Goal: Task Accomplishment & Management: Complete application form

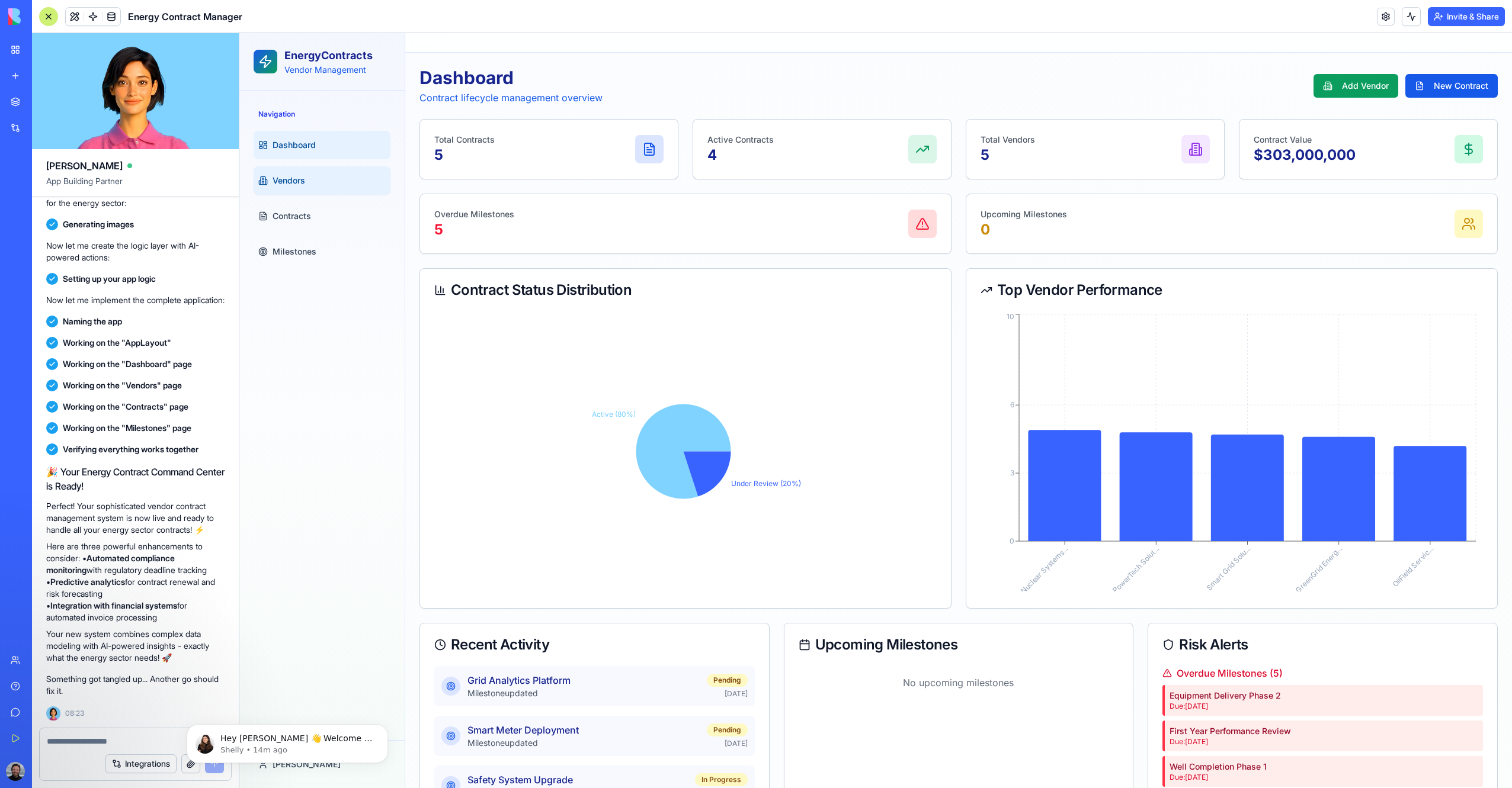
click at [286, 187] on link "Vendors" at bounding box center [321, 180] width 136 height 28
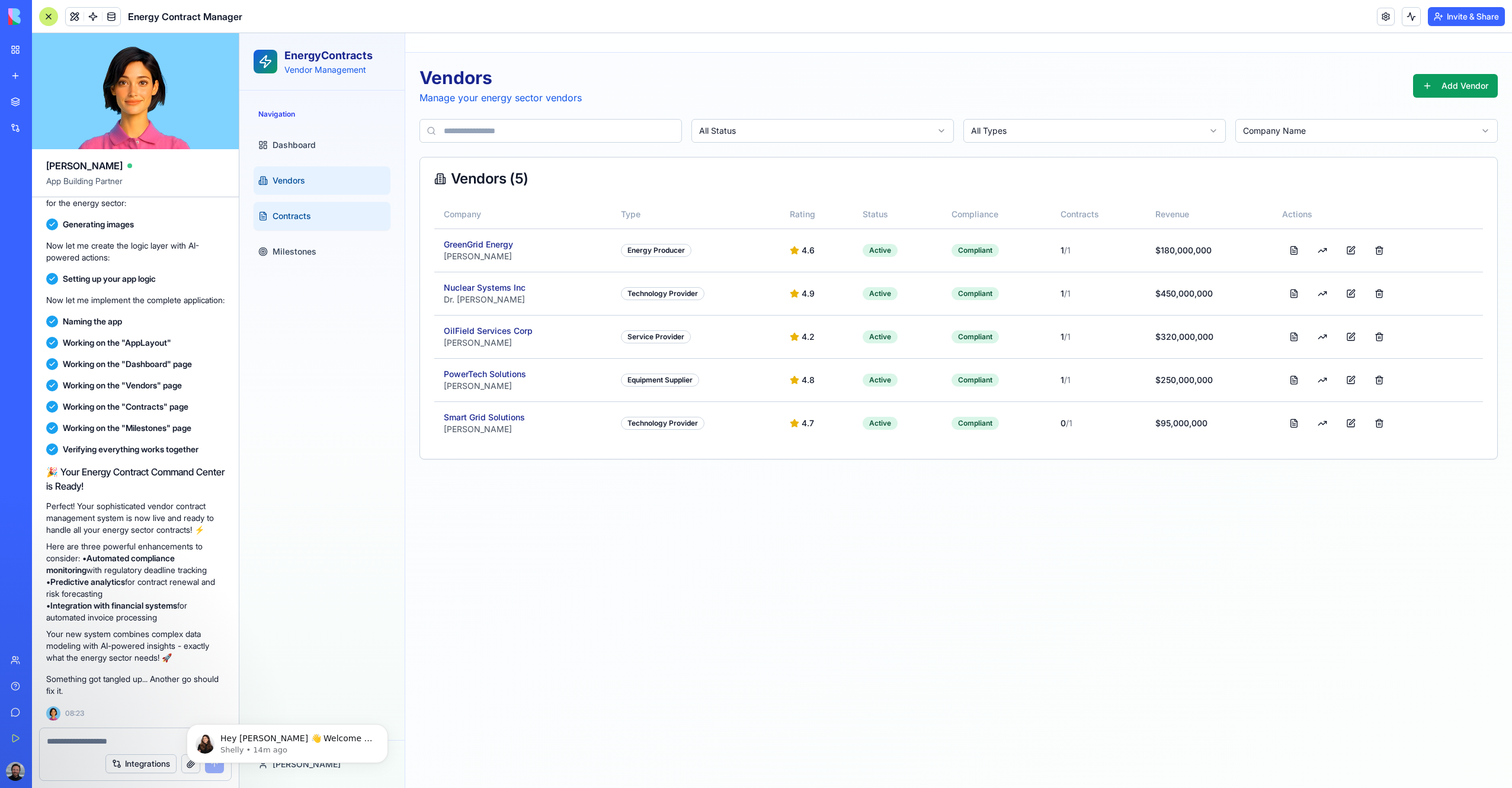
click at [298, 208] on link "Contracts" at bounding box center [321, 216] width 136 height 28
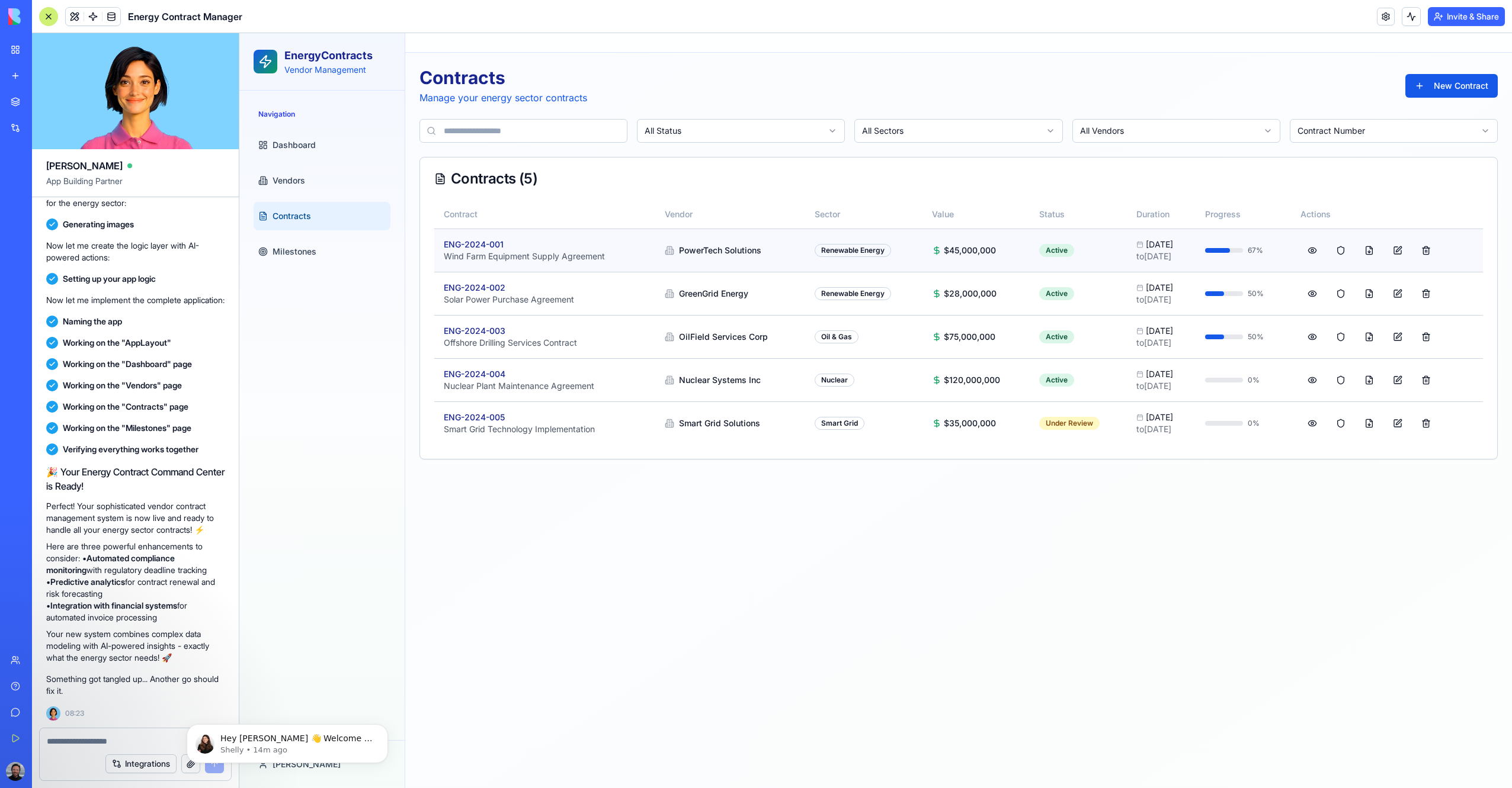
click at [486, 247] on div "ENG-2024-001" at bounding box center [545, 245] width 202 height 12
click at [1399, 248] on button at bounding box center [1397, 250] width 23 height 21
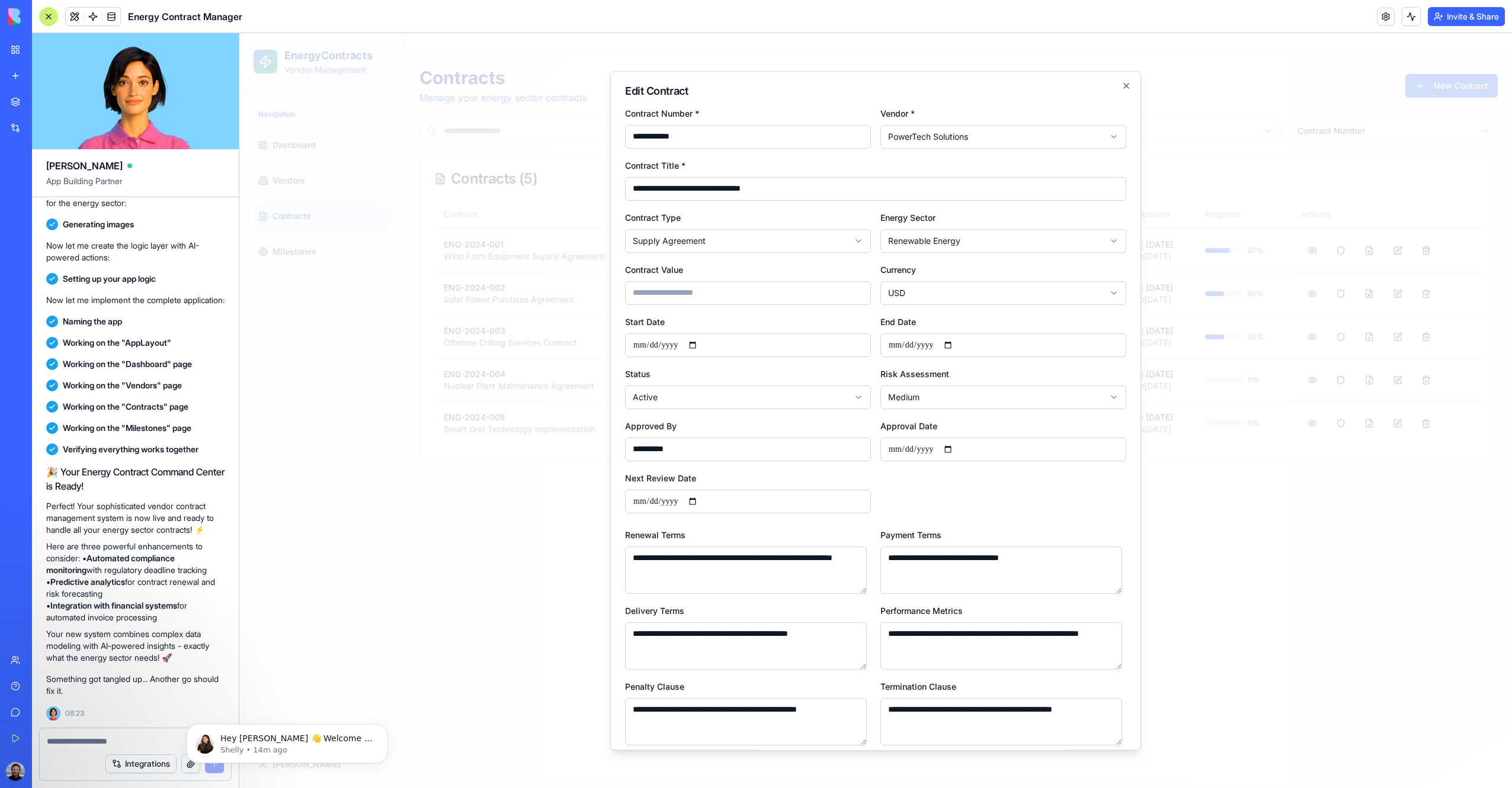
scroll to position [199, 0]
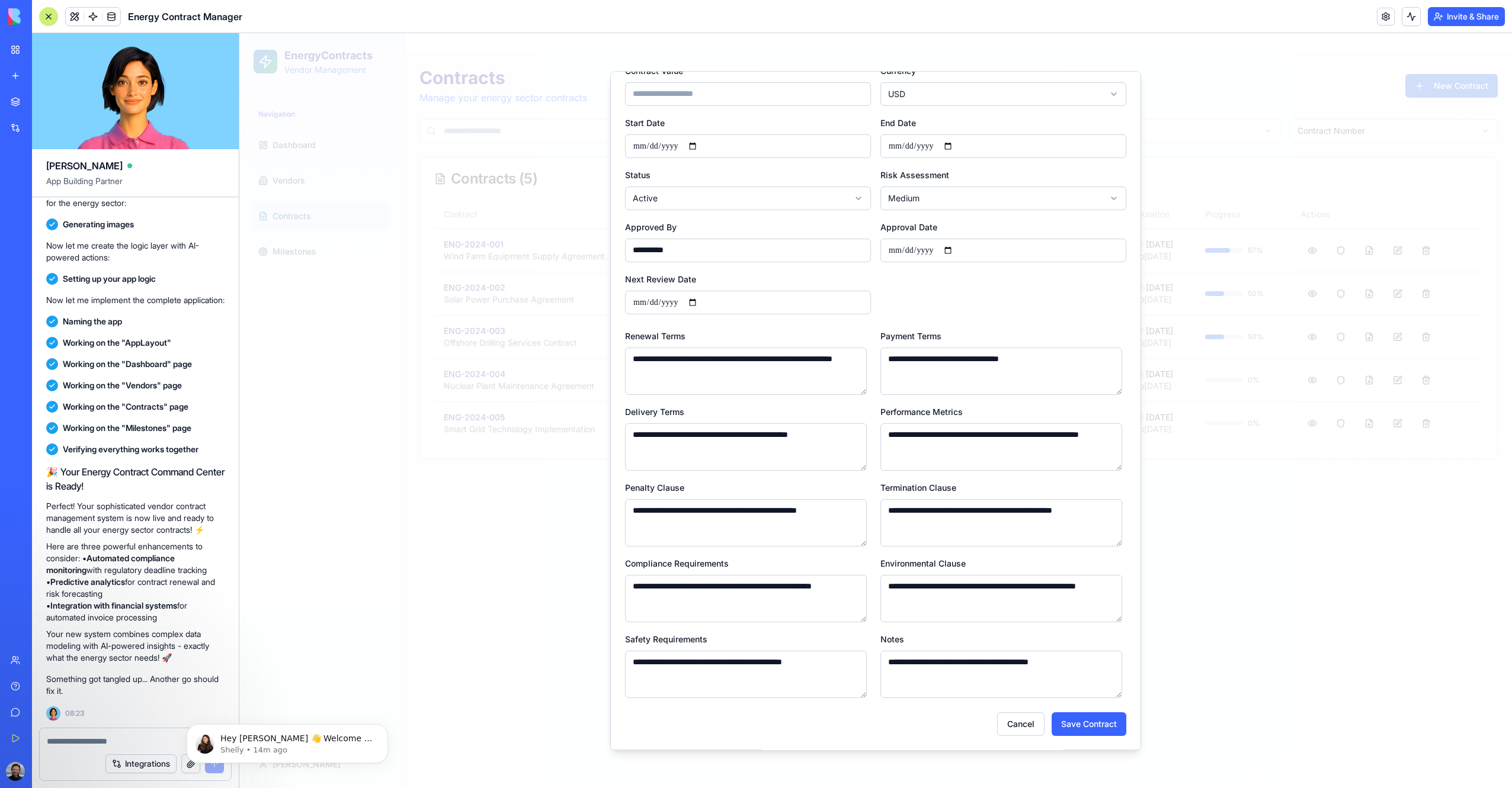
type input "*"
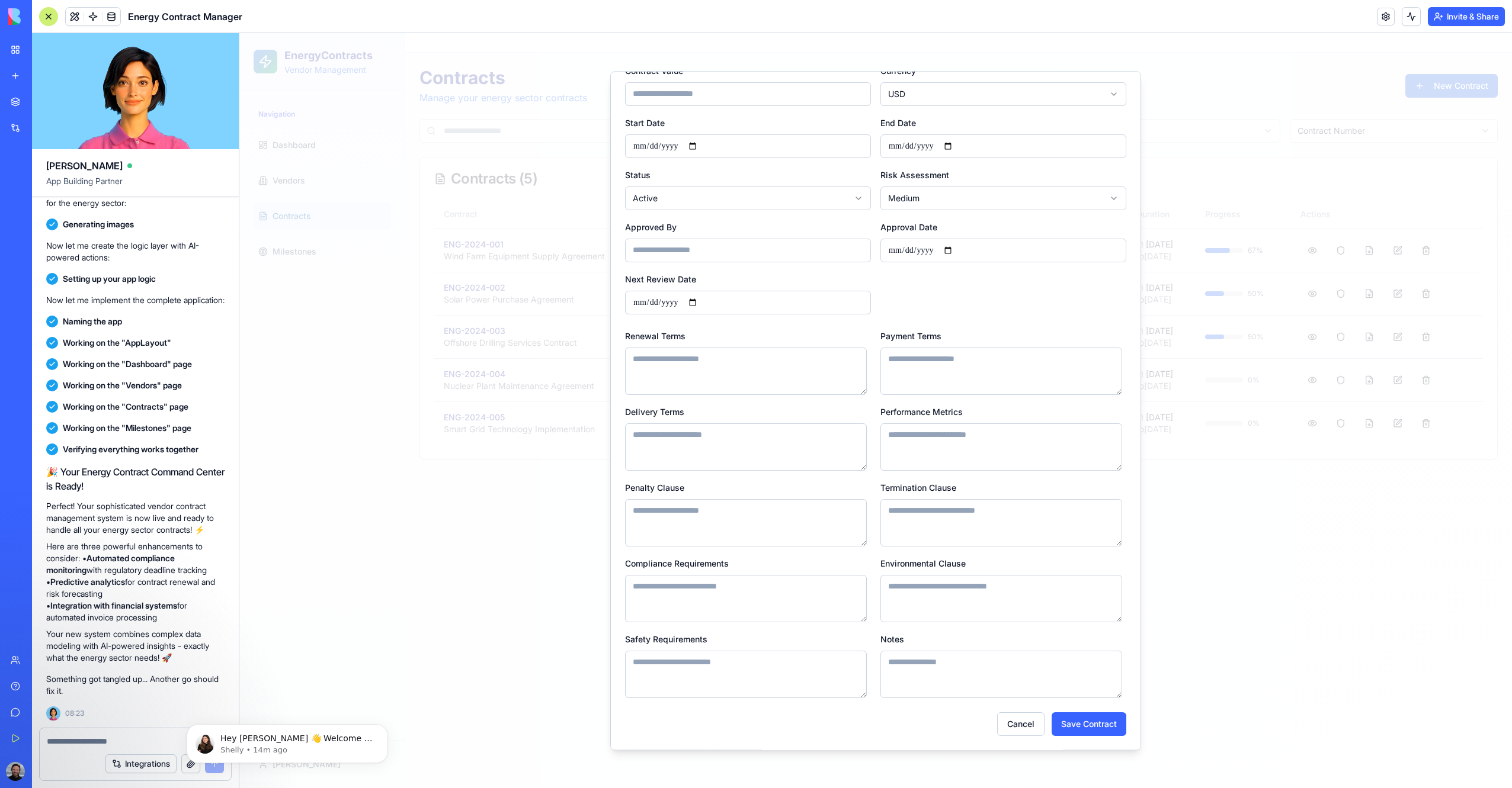
click at [579, 564] on div at bounding box center [875, 410] width 1272 height 755
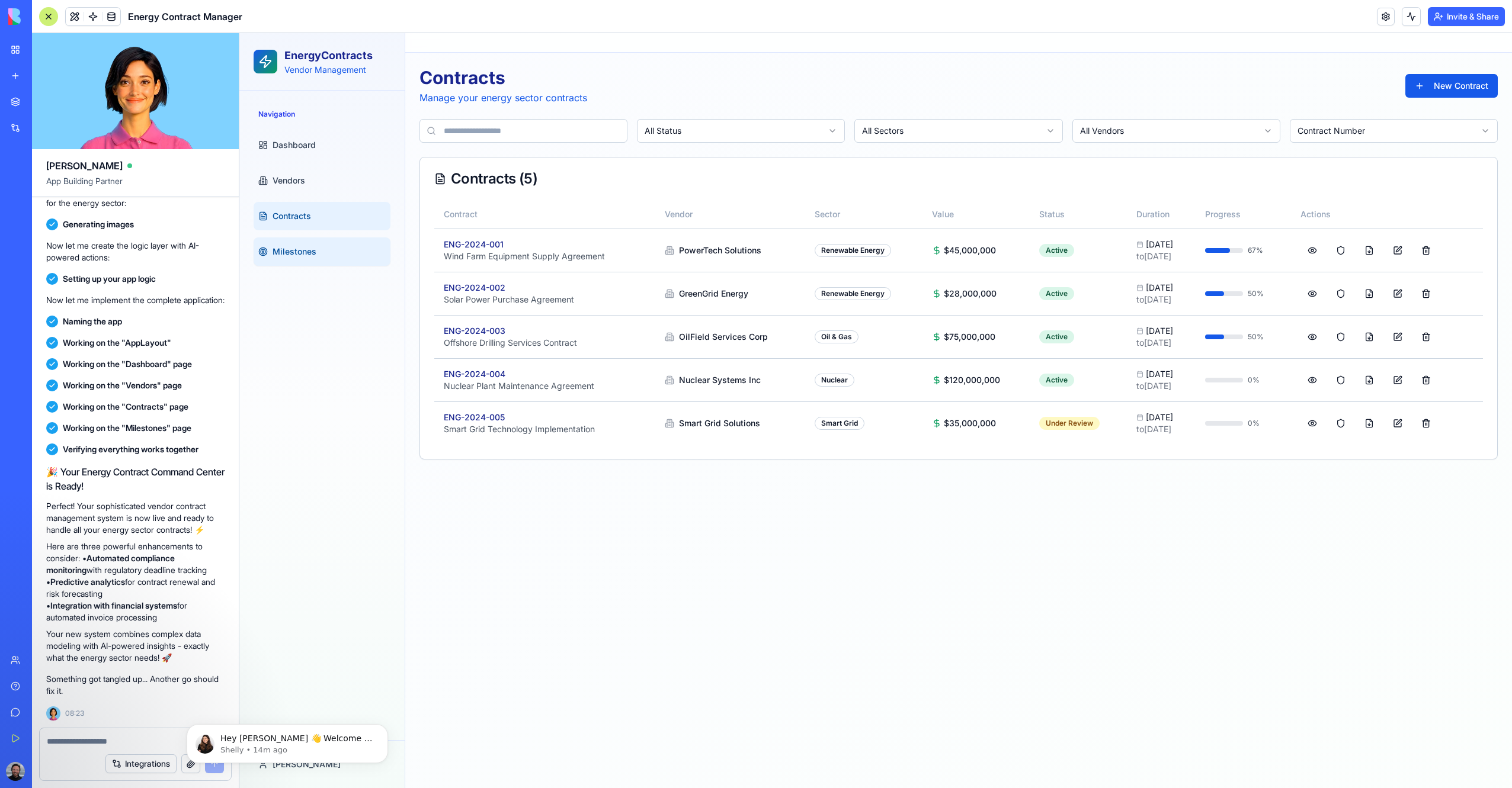
click at [340, 250] on link "Milestones" at bounding box center [321, 251] width 136 height 28
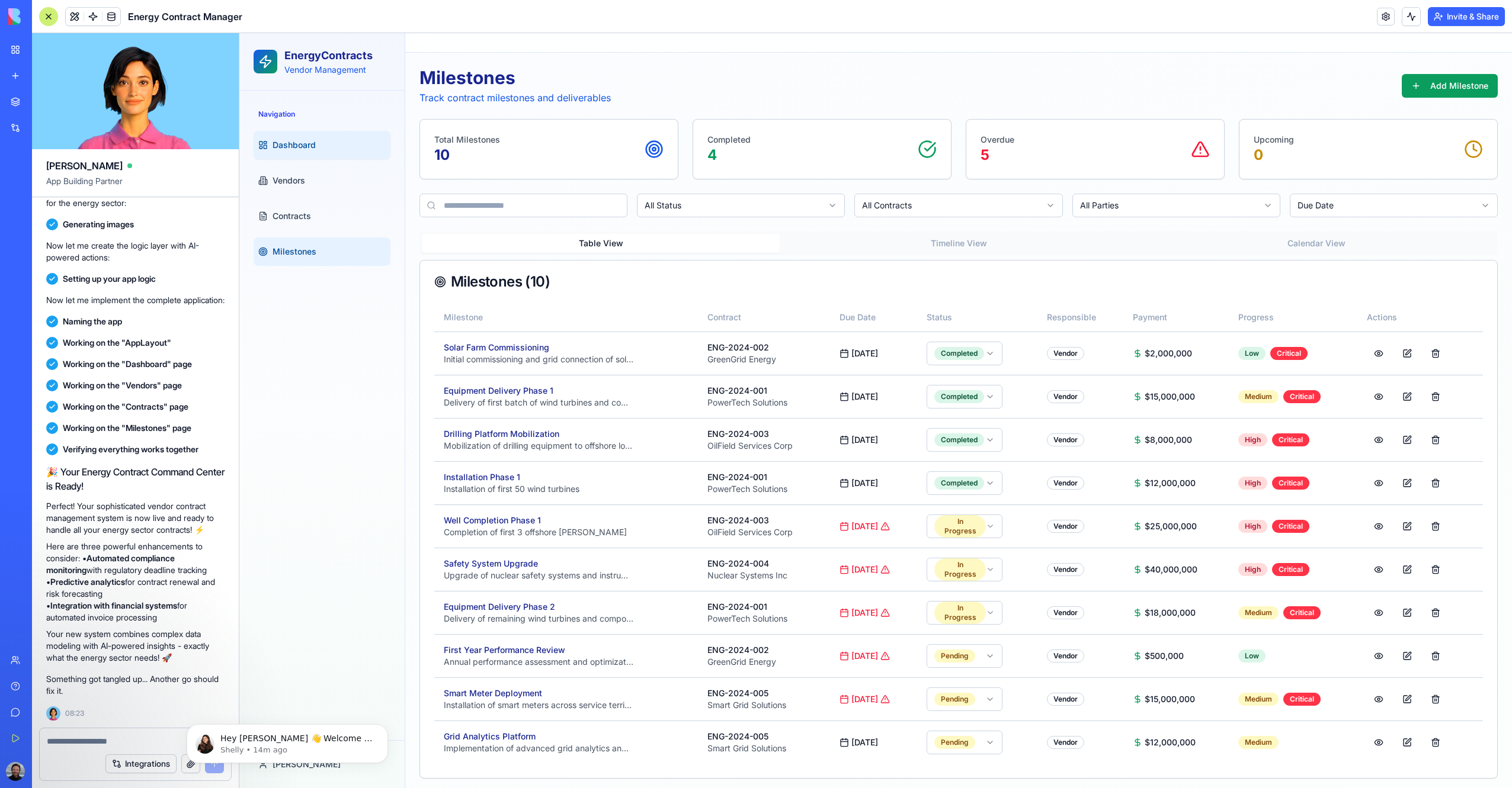
click at [304, 154] on link "Dashboard" at bounding box center [321, 144] width 136 height 28
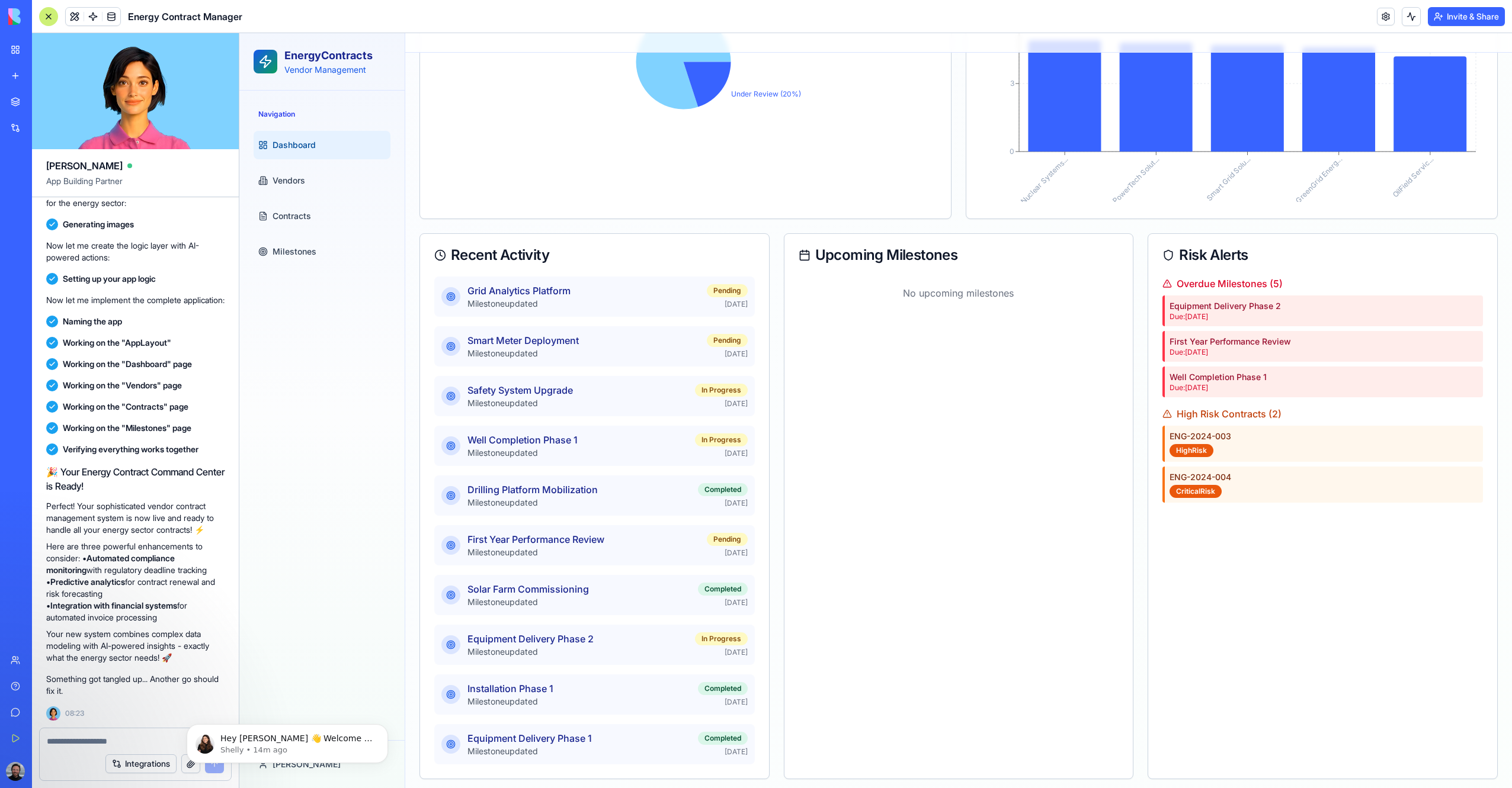
scroll to position [393, 0]
